Goal: Transaction & Acquisition: Register for event/course

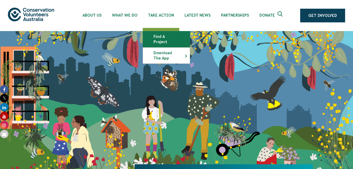
click at [166, 36] on link "Find a project" at bounding box center [166, 39] width 47 height 16
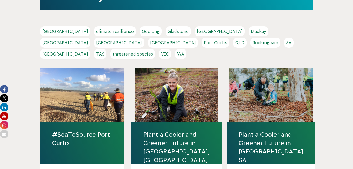
scroll to position [105, 0]
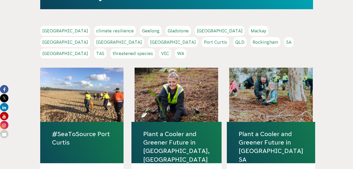
click at [198, 37] on link "Perth" at bounding box center [173, 42] width 50 height 10
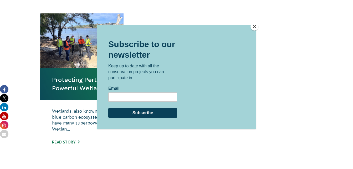
scroll to position [193, 0]
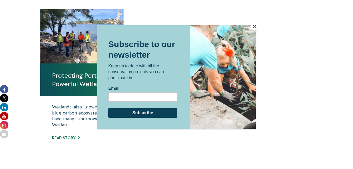
click at [255, 26] on button "Close" at bounding box center [254, 27] width 8 height 8
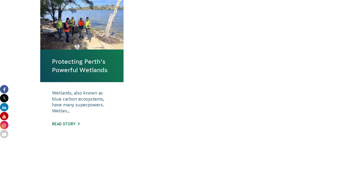
scroll to position [189, 0]
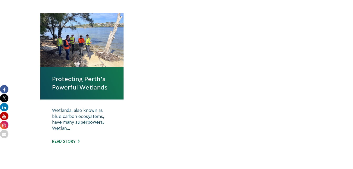
click at [78, 86] on link "Protecting Perth’s Powerful Wetlands" at bounding box center [82, 83] width 60 height 17
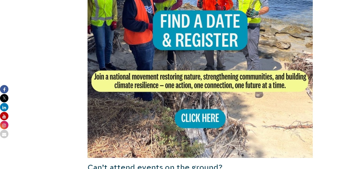
scroll to position [326, 0]
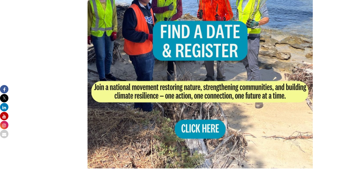
click at [202, 129] on img at bounding box center [200, 55] width 225 height 225
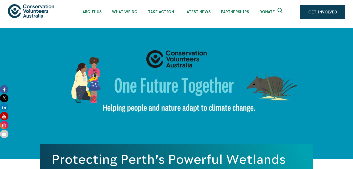
scroll to position [0, 0]
